Goal: Find specific page/section: Find specific page/section

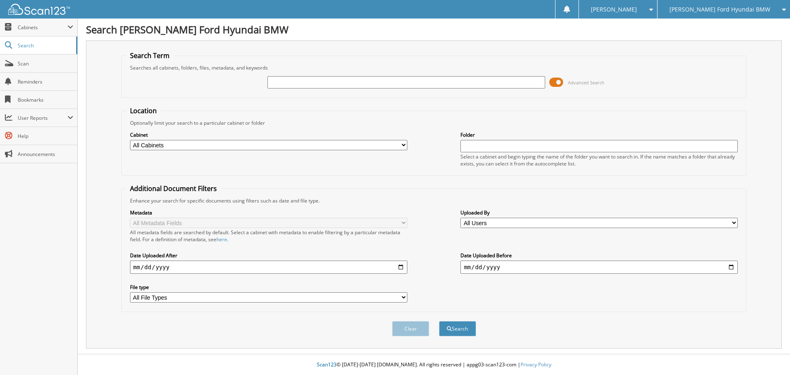
click at [303, 88] on input "text" at bounding box center [405, 82] width 277 height 12
click at [193, 87] on div "Advanced Search" at bounding box center [434, 82] width 616 height 22
click at [306, 83] on input "text" at bounding box center [405, 82] width 277 height 12
click at [467, 83] on input "text" at bounding box center [405, 82] width 277 height 12
type input "139752"
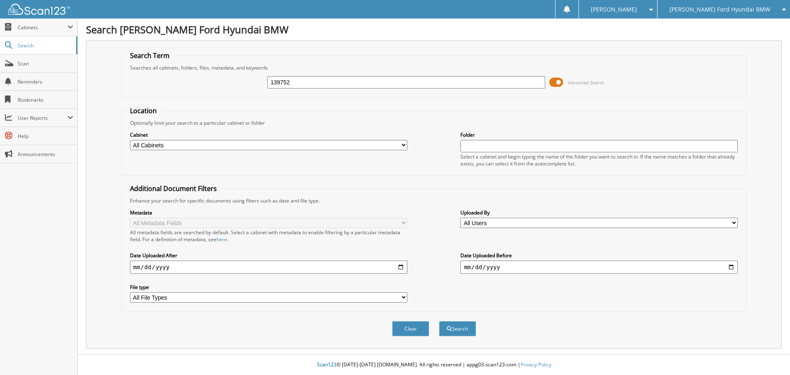
click at [439, 321] on button "Search" at bounding box center [457, 328] width 37 height 15
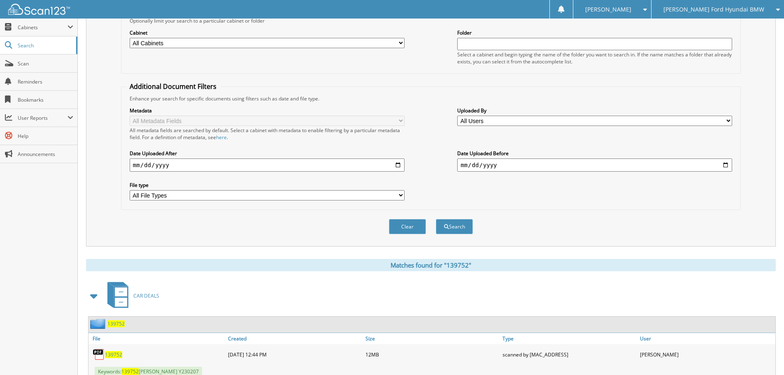
scroll to position [233, 0]
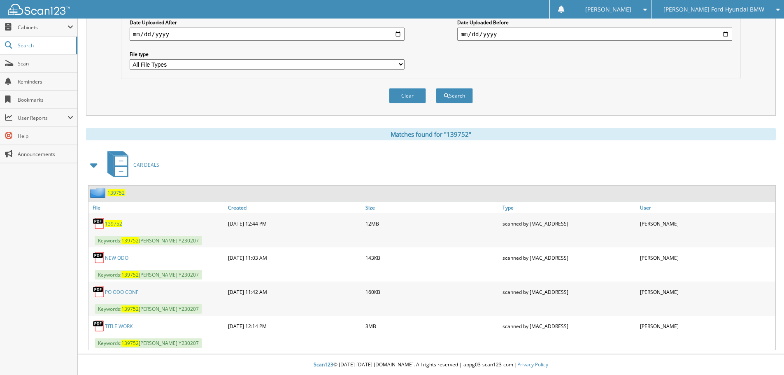
click at [117, 225] on span "139752" at bounding box center [113, 223] width 17 height 7
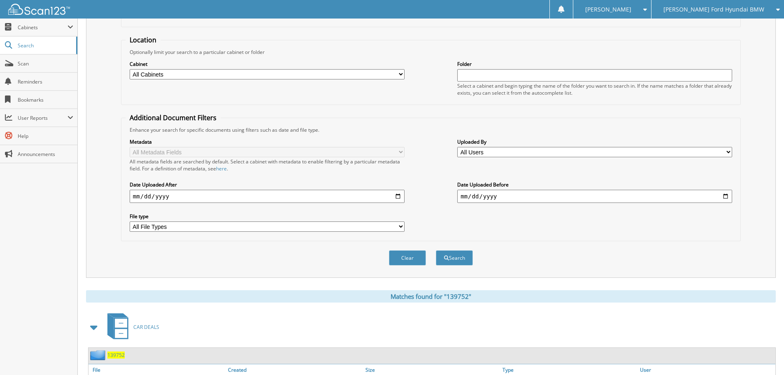
scroll to position [0, 0]
